Goal: Find specific page/section: Find specific page/section

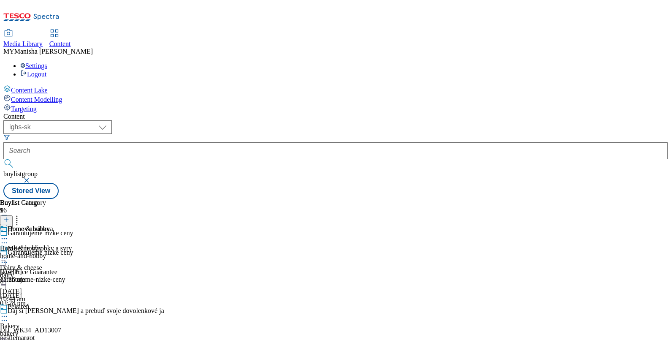
select select "ighs-sk"
click at [46, 225] on div "Zvieratá Pet care pet-care [DATE] 09:50 am" at bounding box center [23, 254] width 46 height 58
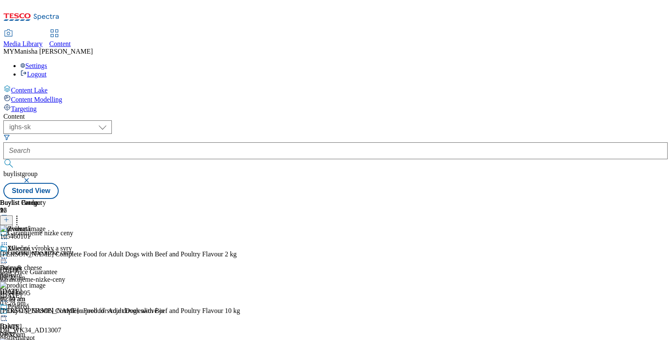
click at [7, 257] on circle at bounding box center [6, 257] width 1 height 1
click at [46, 311] on span "Preview" at bounding box center [36, 314] width 20 height 6
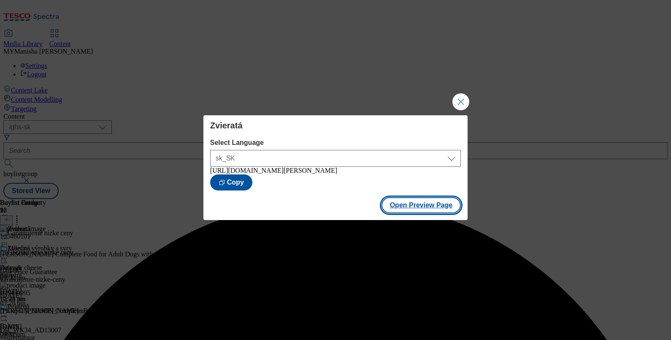
click at [408, 208] on button "Open Preview Page" at bounding box center [422, 205] width 80 height 16
click at [458, 99] on button "Close Modal" at bounding box center [460, 101] width 17 height 17
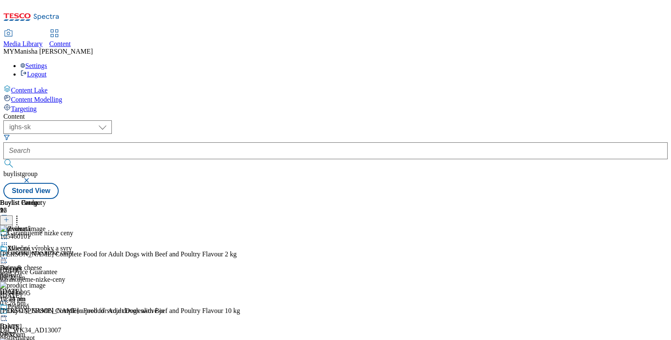
scroll to position [266, 0]
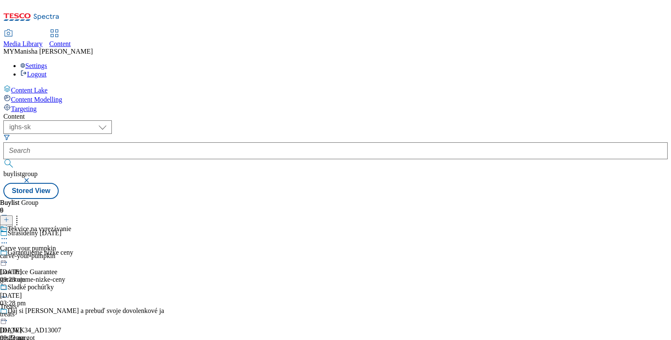
click at [8, 234] on icon at bounding box center [4, 238] width 8 height 8
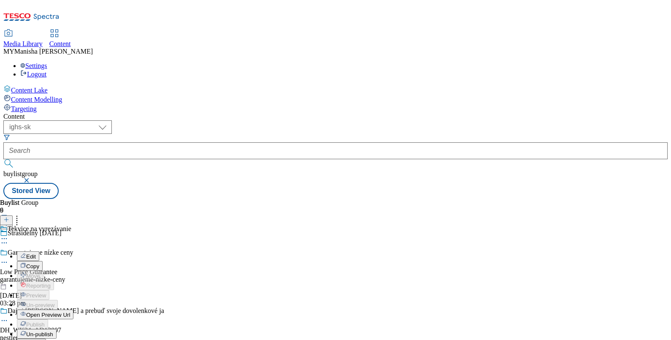
click at [70, 311] on span "Open Preview Url" at bounding box center [48, 314] width 44 height 6
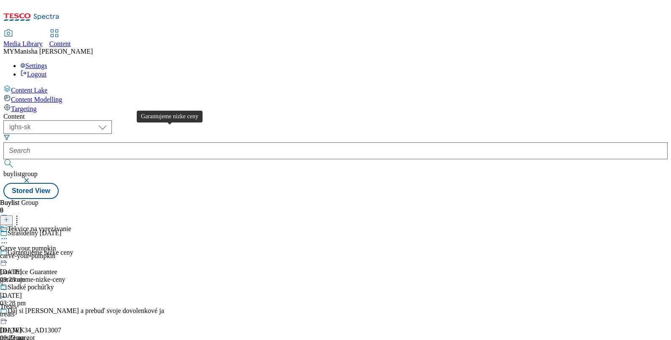
click at [73, 249] on div "Garantujeme nízke ceny" at bounding box center [40, 253] width 65 height 8
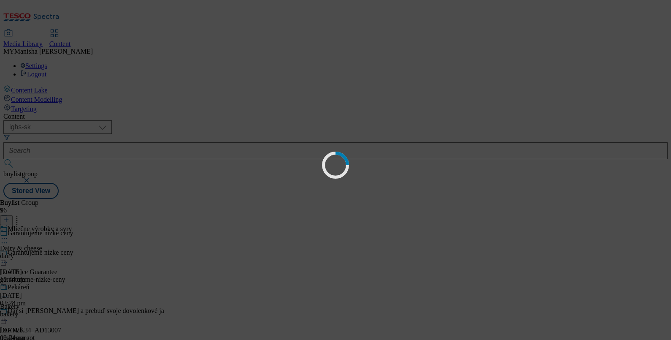
scroll to position [0, 0]
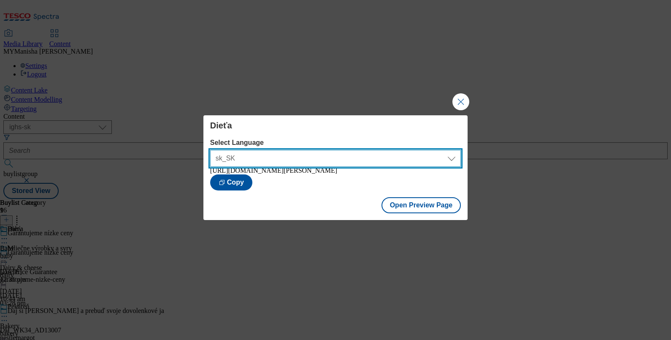
click at [415, 159] on select "sk_SK en_SK" at bounding box center [335, 158] width 251 height 17
select select "[URL][DOMAIN_NAME]"
click at [210, 150] on select "sk_SK en_SK" at bounding box center [335, 158] width 251 height 17
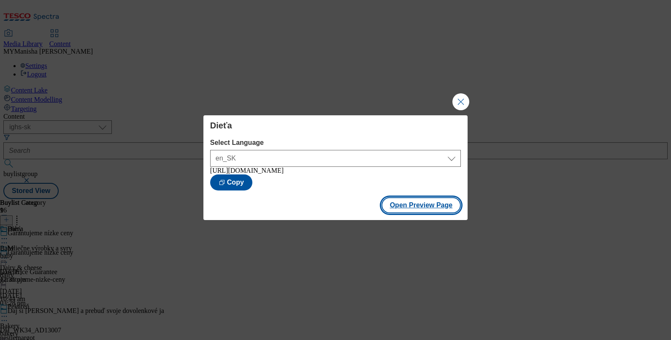
click at [410, 210] on button "Open Preview Page" at bounding box center [422, 205] width 80 height 16
click at [462, 101] on button "Close Modal" at bounding box center [460, 101] width 17 height 17
